Goal: Obtain resource: Obtain resource

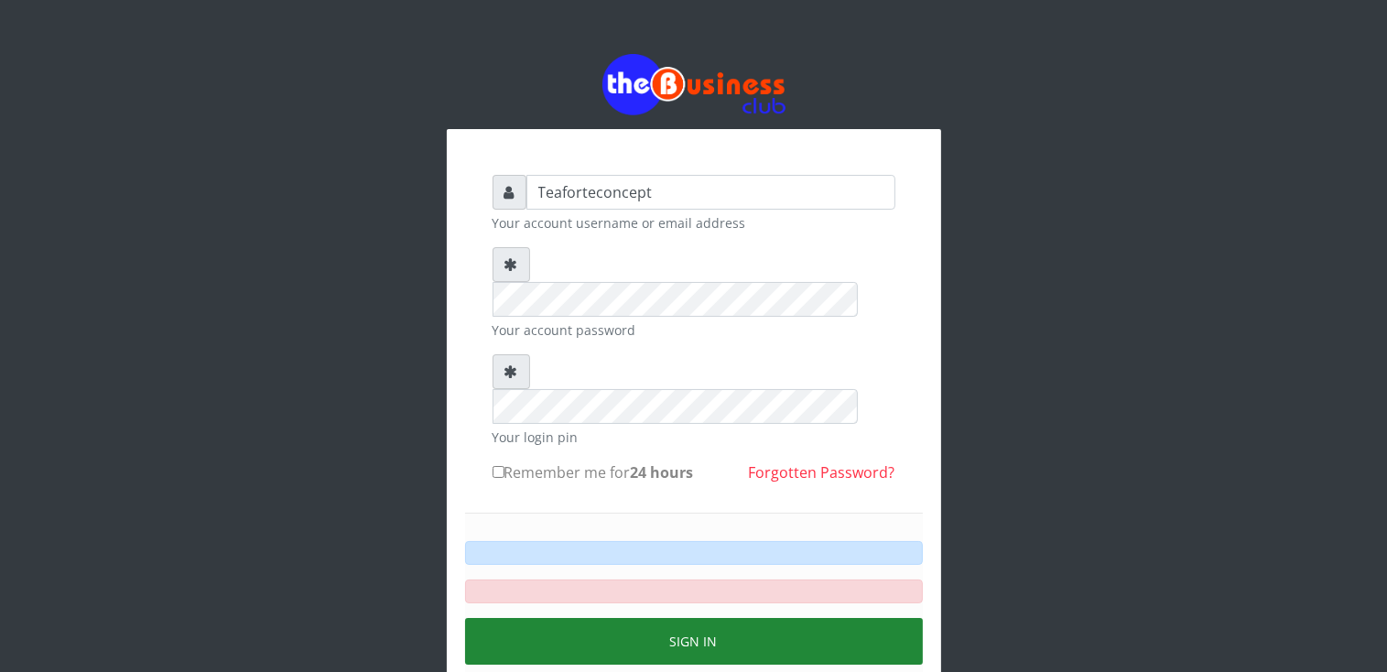
click at [737, 618] on button "Sign in" at bounding box center [694, 641] width 458 height 47
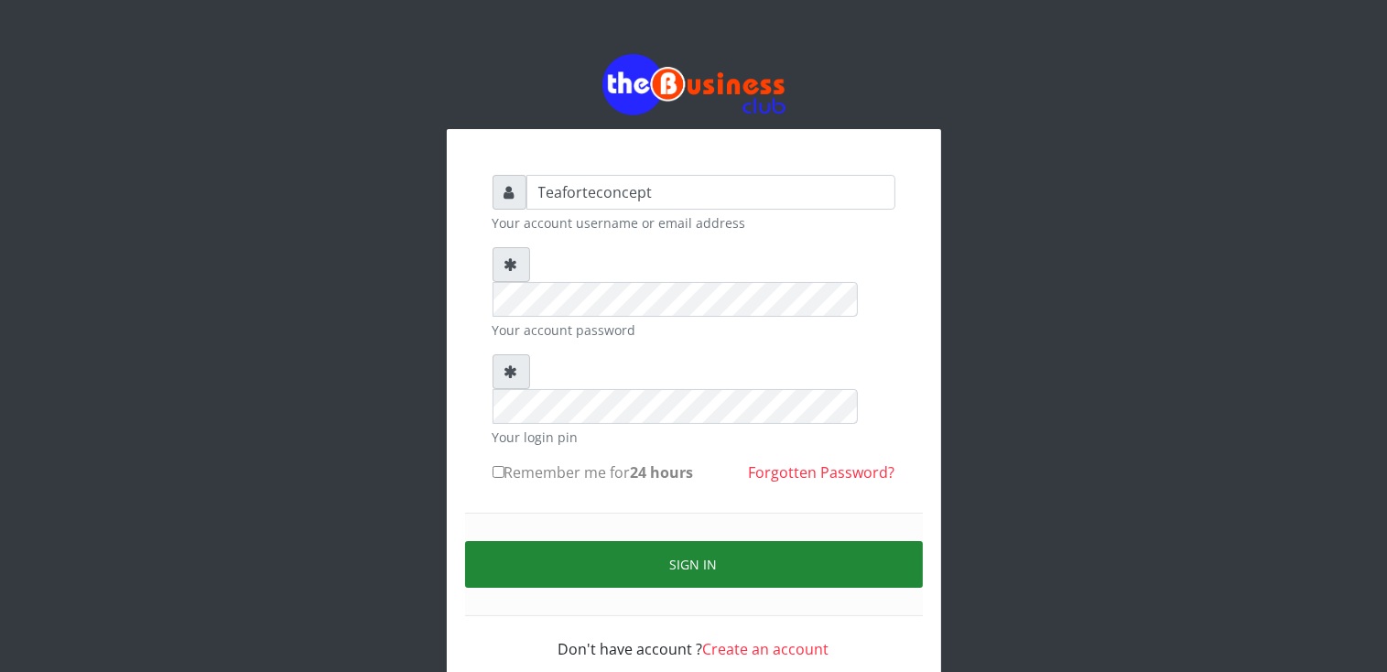
click at [736, 541] on button "Sign in" at bounding box center [694, 564] width 458 height 47
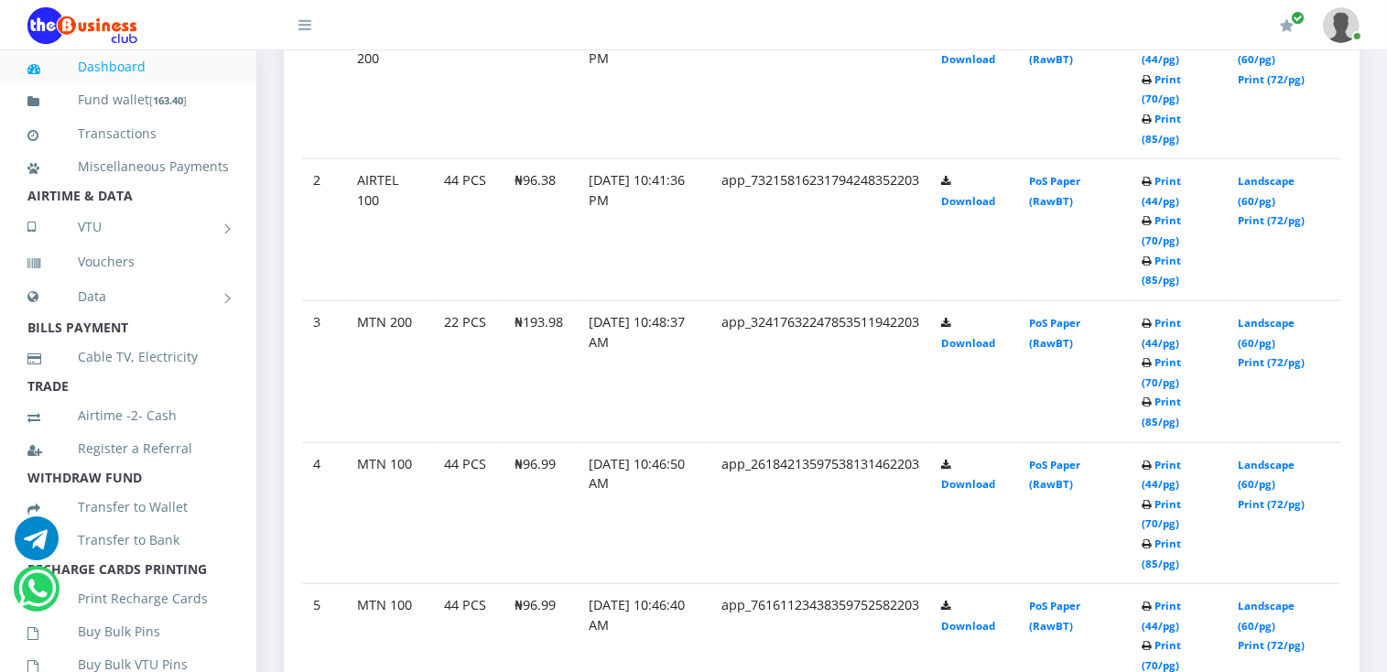
scroll to position [1143, 0]
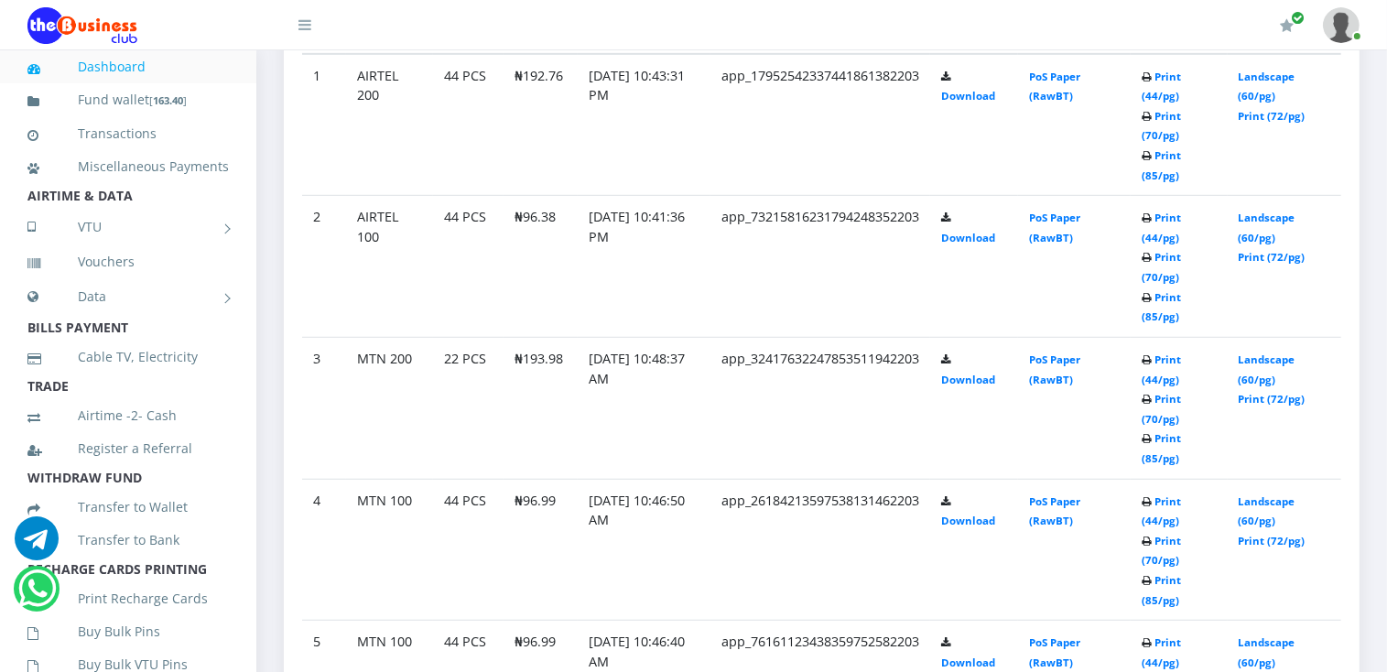
click at [1164, 82] on td "Print (44/pg) Print (70/pg) Print (85/pg)" at bounding box center [1179, 125] width 97 height 142
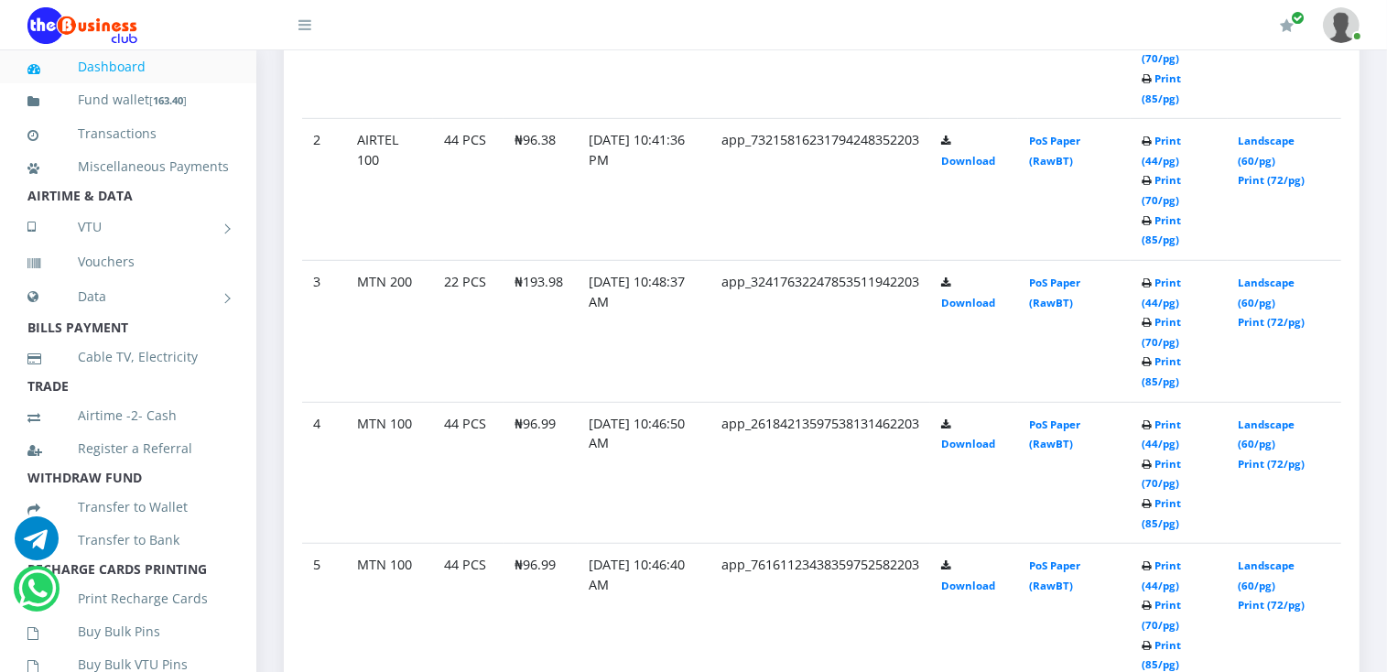
scroll to position [1067, 0]
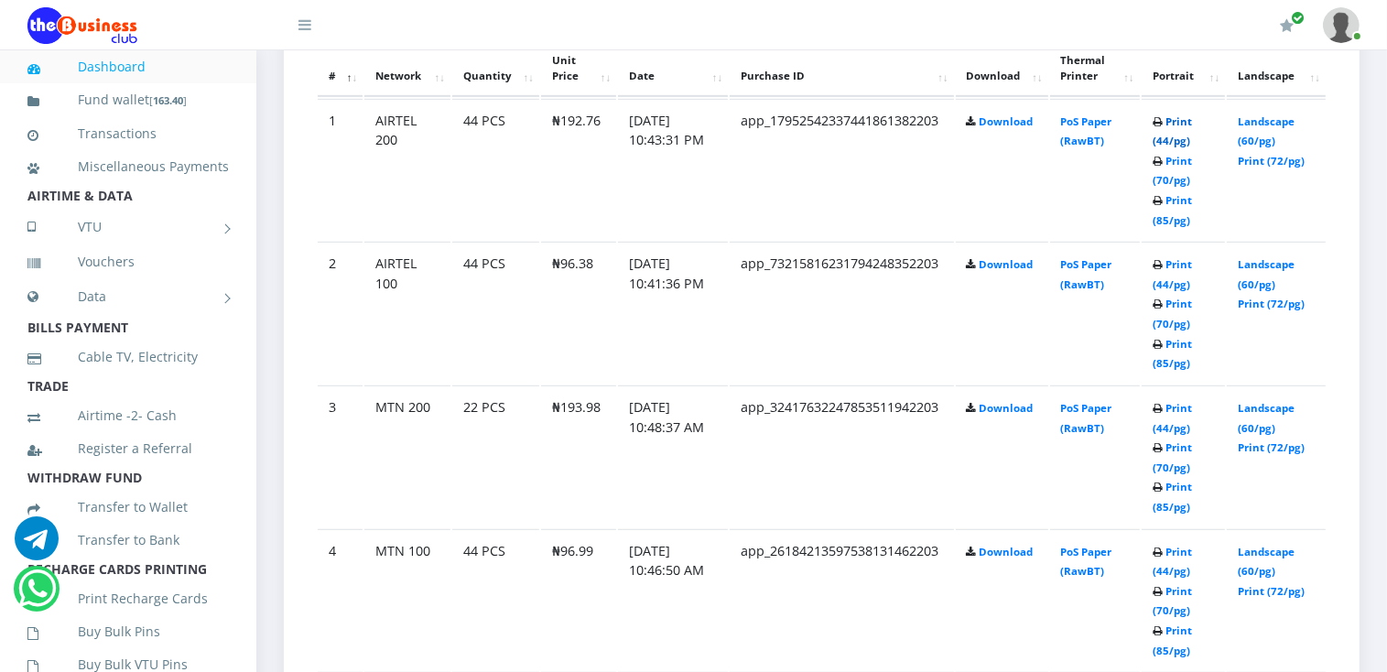
click at [1171, 133] on link "Print (44/pg)" at bounding box center [1172, 131] width 39 height 34
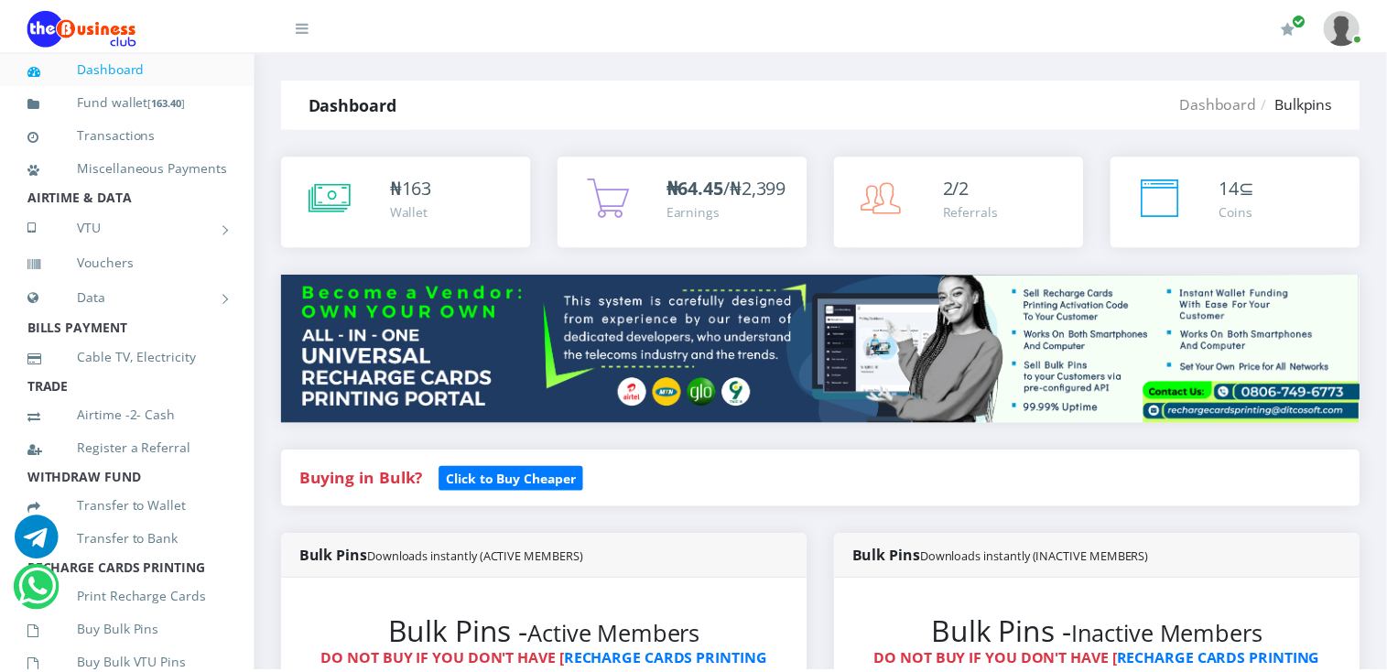
scroll to position [1067, 0]
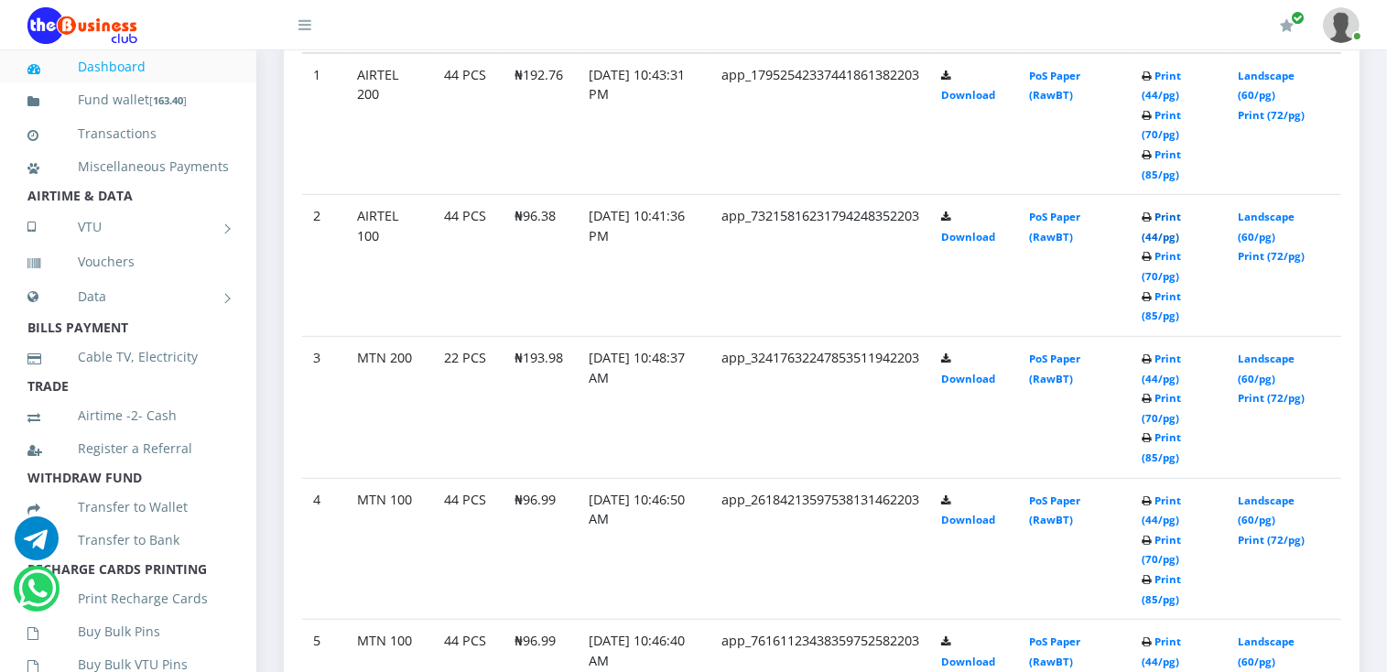
click at [1180, 229] on link "Print (44/pg)" at bounding box center [1161, 227] width 39 height 34
